Goal: Task Accomplishment & Management: Use online tool/utility

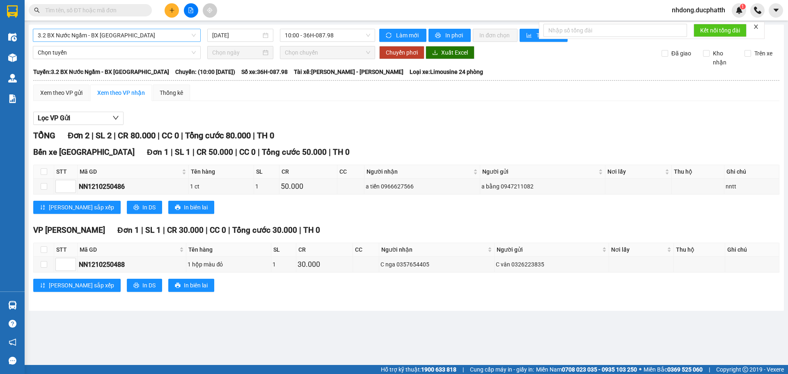
click at [173, 41] on span "3.2 BX Nước Ngầm - BX [GEOGRAPHIC_DATA]" at bounding box center [117, 35] width 158 height 12
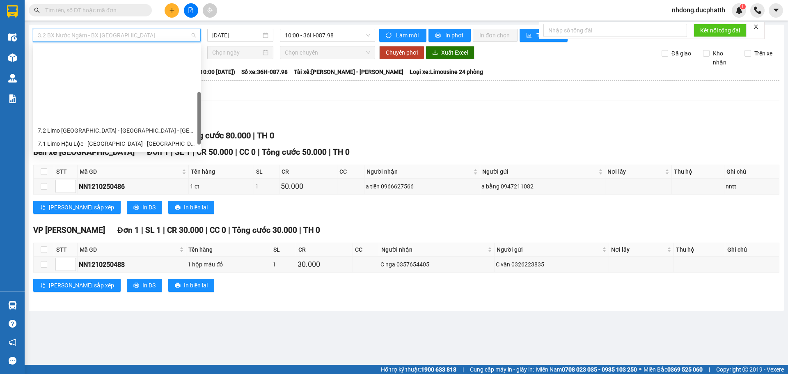
drag, startPoint x: 122, startPoint y: 125, endPoint x: 127, endPoint y: 124, distance: 5.6
click at [123, 205] on div "1.2 BX Nước Ngầm - BX Phía Tây" at bounding box center [117, 209] width 158 height 9
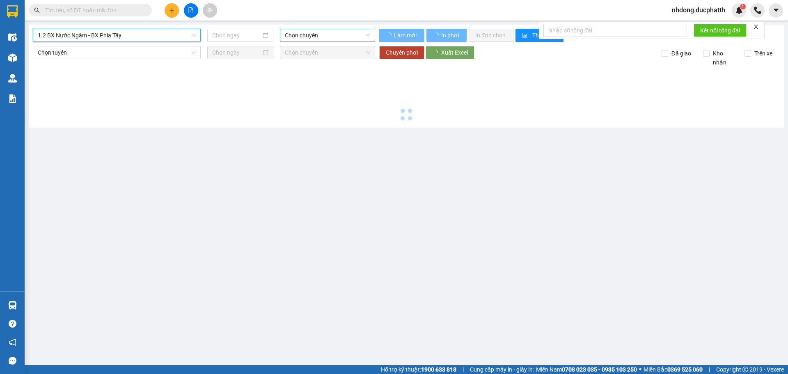
type input "[DATE]"
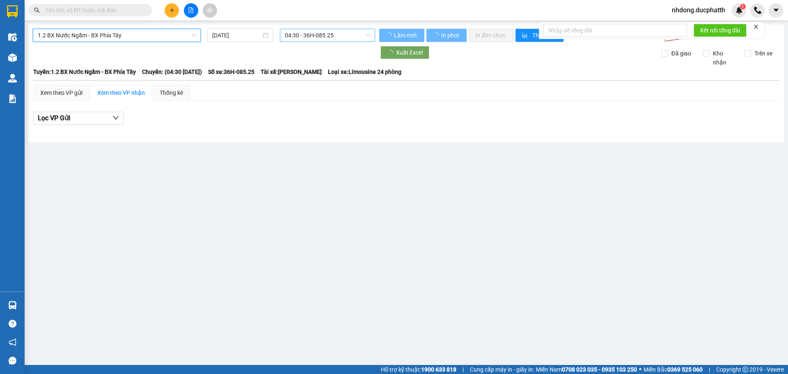
click at [337, 41] on span "04:30 - 36H-085.25" at bounding box center [327, 35] width 85 height 12
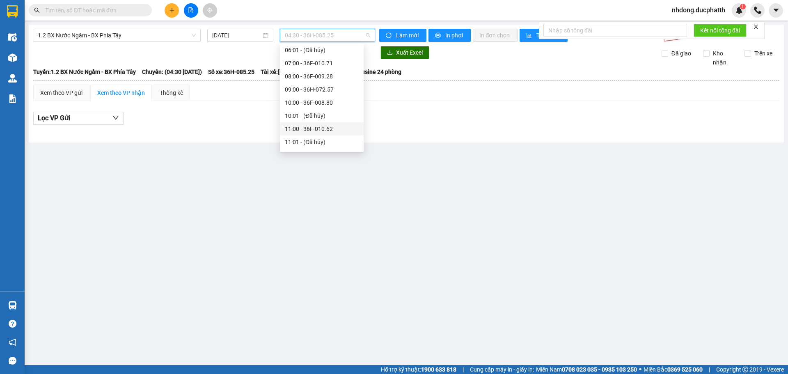
scroll to position [82, 0]
click at [337, 88] on div "11:00 - 36F-010.62" at bounding box center [322, 87] width 74 height 9
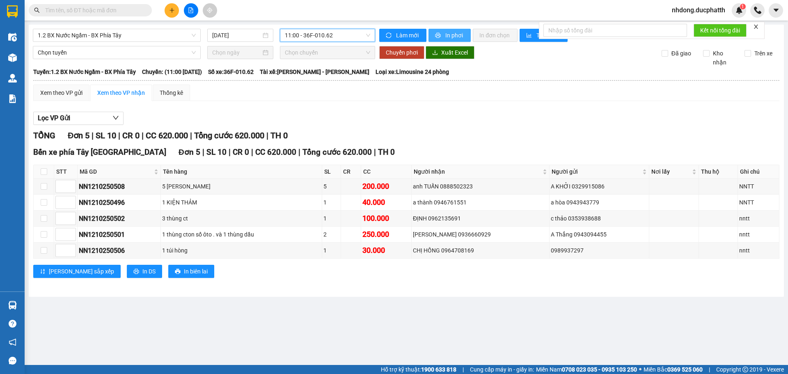
click at [447, 33] on span "In phơi" at bounding box center [454, 35] width 19 height 9
click at [439, 36] on icon "printer" at bounding box center [438, 35] width 6 height 6
